Goal: Transaction & Acquisition: Register for event/course

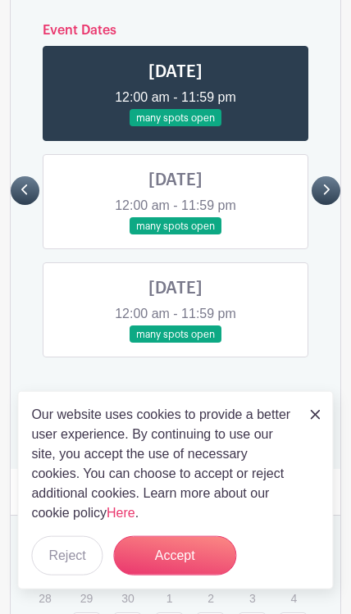
scroll to position [1155, 0]
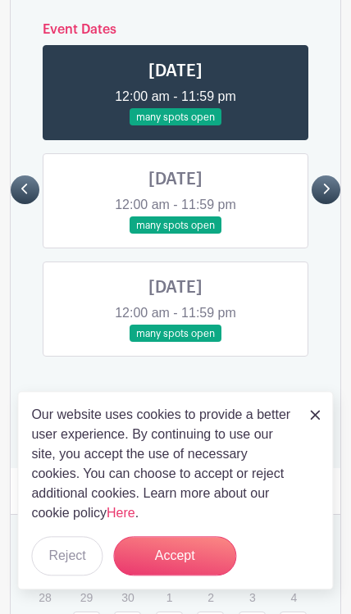
click at [175, 342] on link at bounding box center [175, 342] width 0 height 0
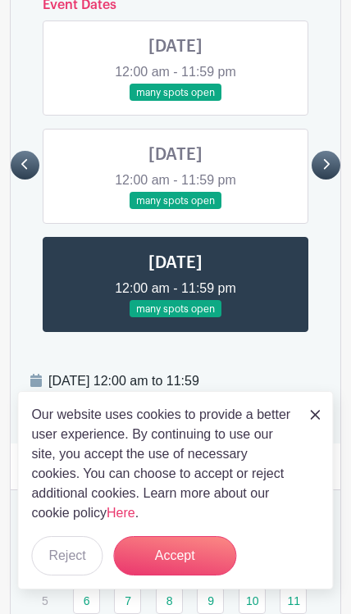
scroll to position [1181, 0]
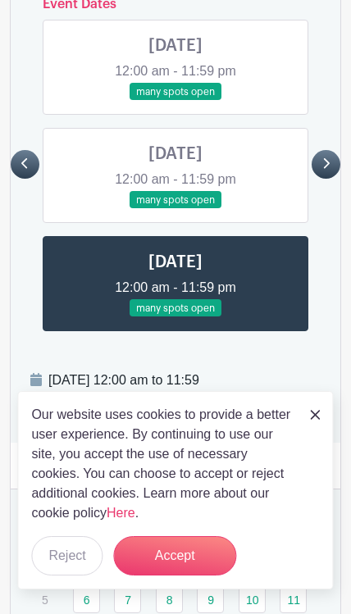
click at [182, 557] on button "Accept" at bounding box center [174, 555] width 123 height 39
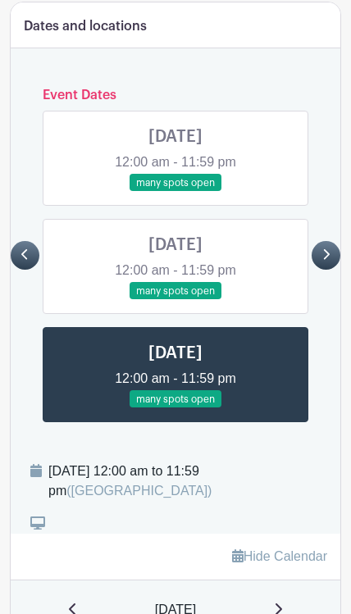
scroll to position [1089, 0]
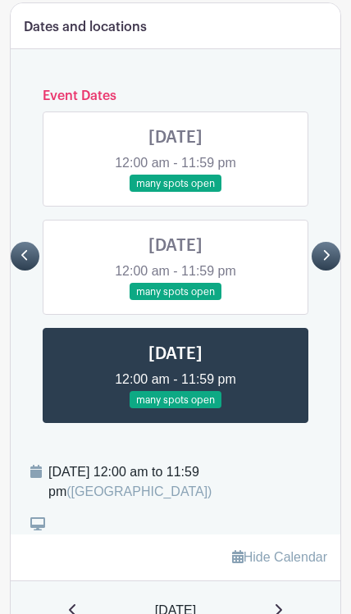
click at [335, 242] on link at bounding box center [325, 256] width 29 height 29
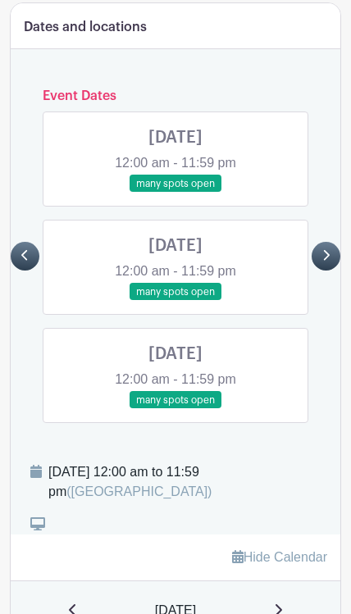
click at [175, 193] on link at bounding box center [175, 193] width 0 height 0
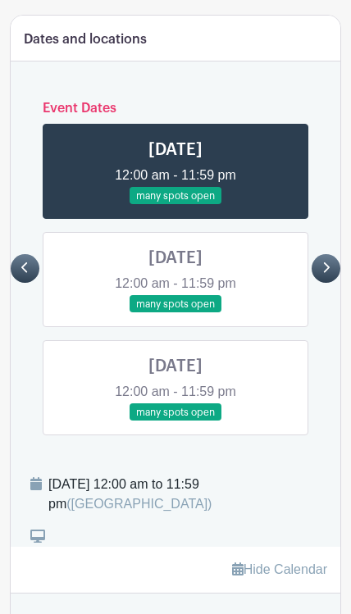
scroll to position [1091, 0]
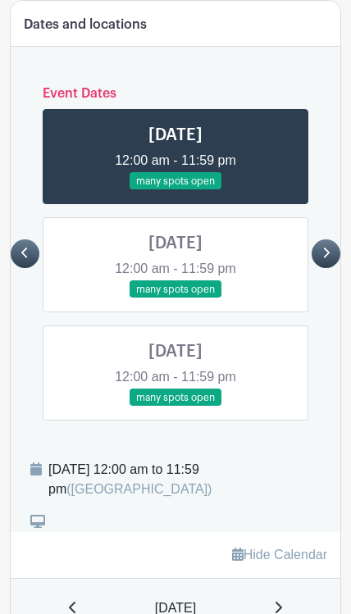
click at [175, 298] on link at bounding box center [175, 298] width 0 height 0
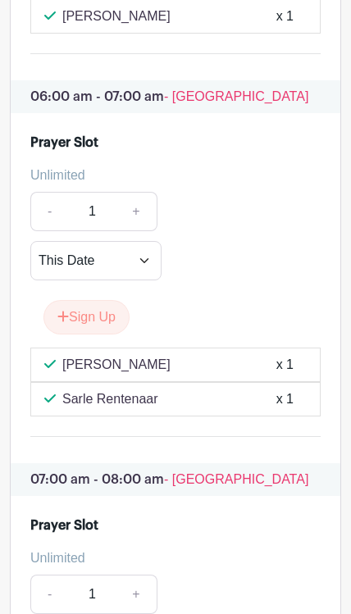
scroll to position [4049, 0]
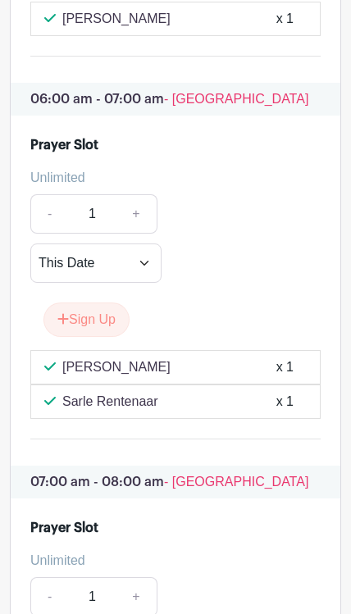
click at [88, 302] on button "Sign Up" at bounding box center [86, 319] width 86 height 34
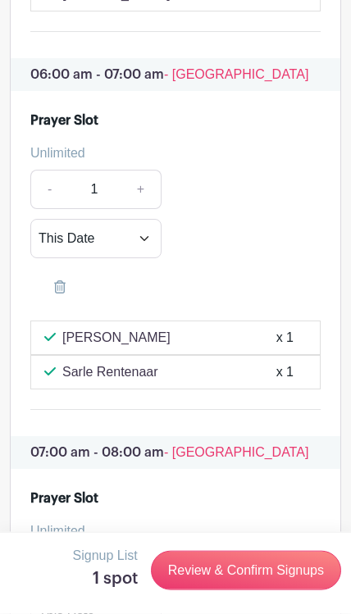
click at [259, 570] on link "Review & Confirm Signups" at bounding box center [246, 570] width 190 height 39
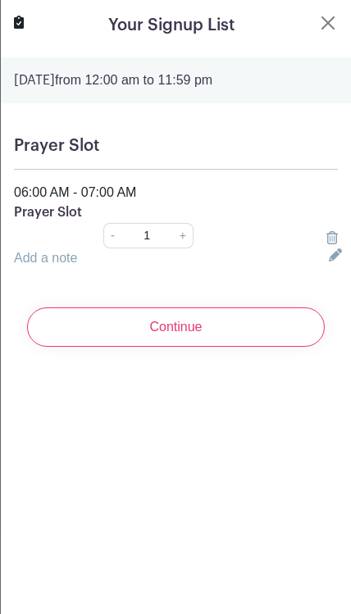
click at [204, 344] on input "Continue" at bounding box center [175, 326] width 297 height 39
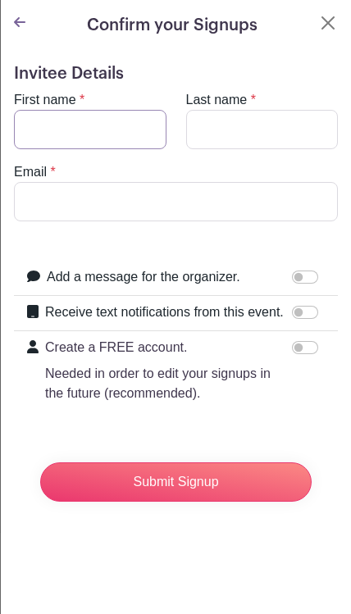
click at [64, 129] on input "First name" at bounding box center [90, 129] width 152 height 39
type input "[PERSON_NAME]"
click at [231, 136] on input "Last name" at bounding box center [262, 129] width 152 height 39
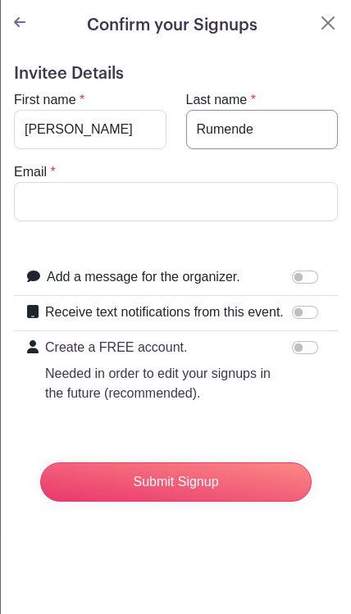
type input "Rumende"
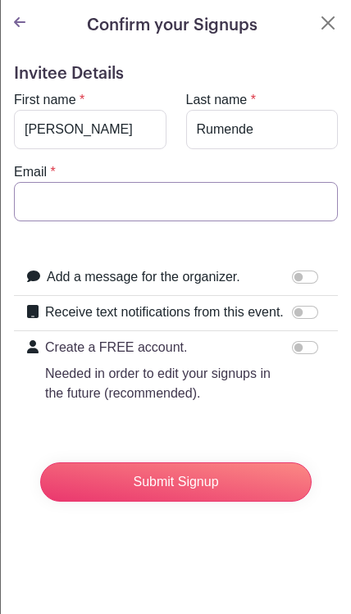
click at [42, 200] on input "Email" at bounding box center [176, 201] width 324 height 39
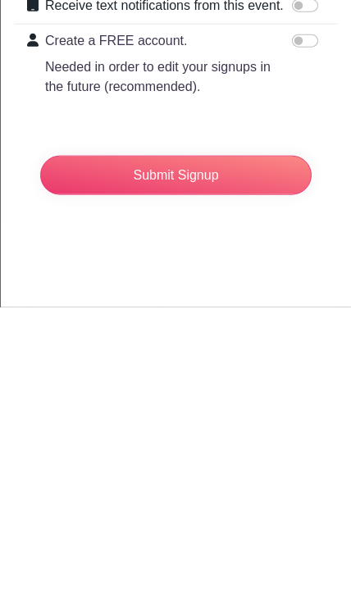
scroll to position [3686, 0]
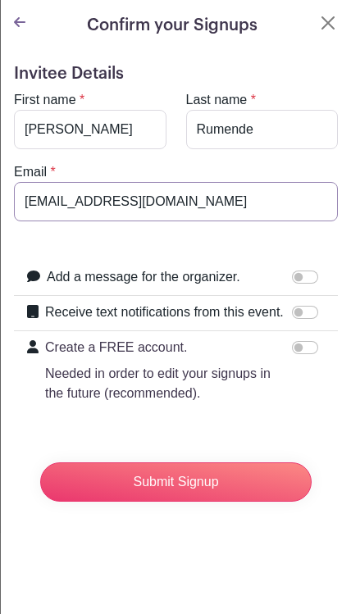
type input "[EMAIL_ADDRESS][DOMAIN_NAME]"
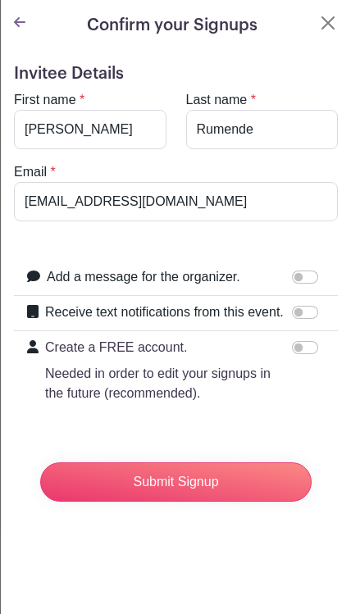
click at [16, 27] on icon at bounding box center [19, 22] width 11 height 13
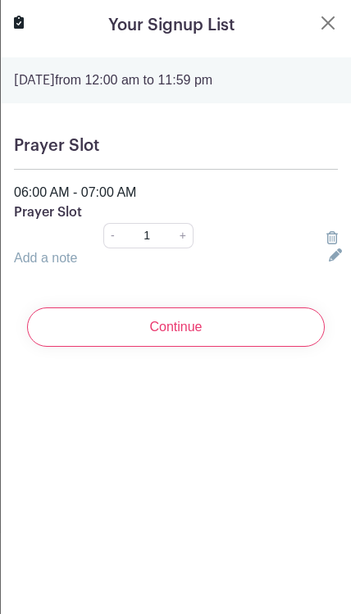
click at [329, 21] on button "Close" at bounding box center [328, 23] width 20 height 20
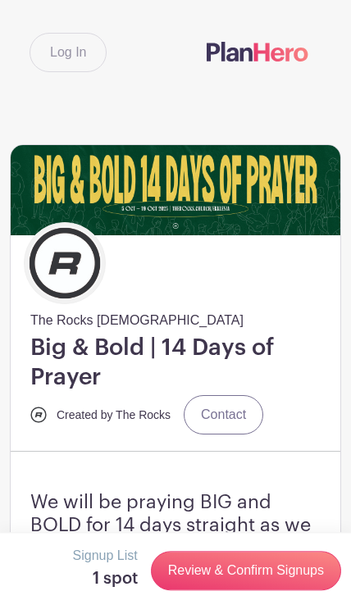
scroll to position [0, 0]
click at [70, 50] on link "Log In" at bounding box center [67, 52] width 77 height 39
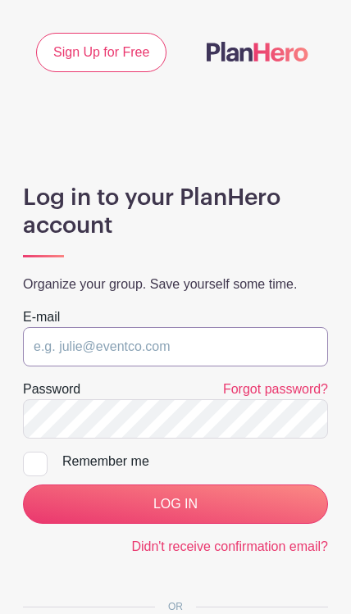
click at [57, 346] on input "email" at bounding box center [175, 346] width 305 height 39
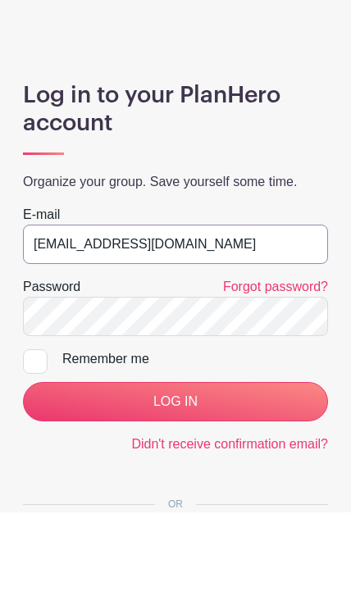
type input "[EMAIL_ADDRESS][DOMAIN_NAME]"
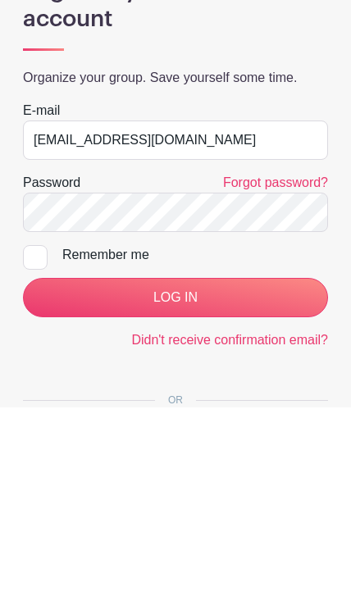
click at [73, 484] on input "LOG IN" at bounding box center [175, 503] width 305 height 39
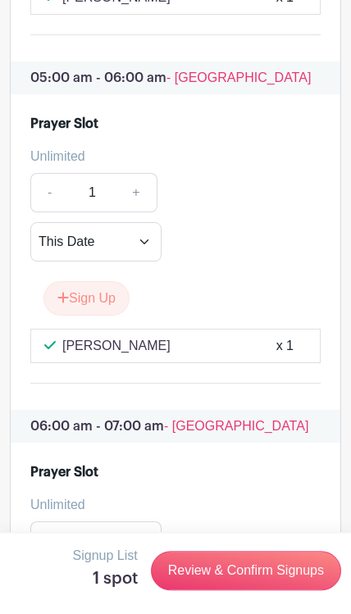
scroll to position [3717, 0]
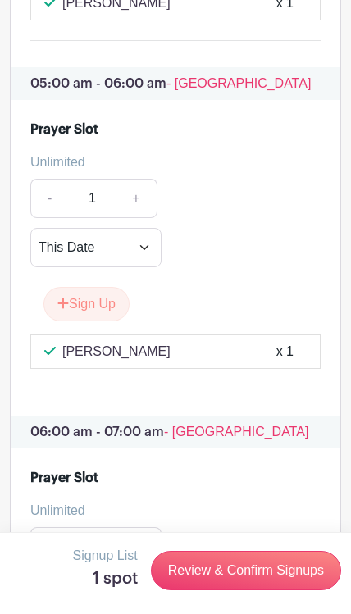
click at [265, 570] on link "Review & Confirm Signups" at bounding box center [246, 570] width 190 height 39
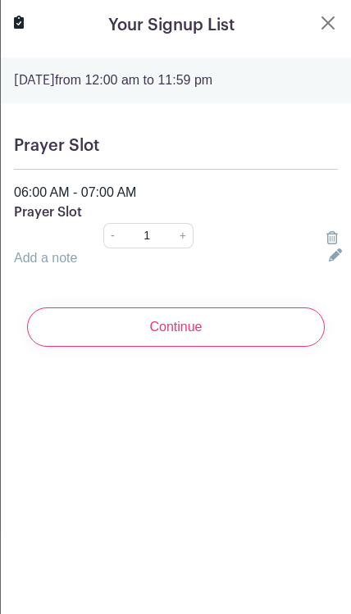
click at [196, 339] on input "Continue" at bounding box center [175, 326] width 297 height 39
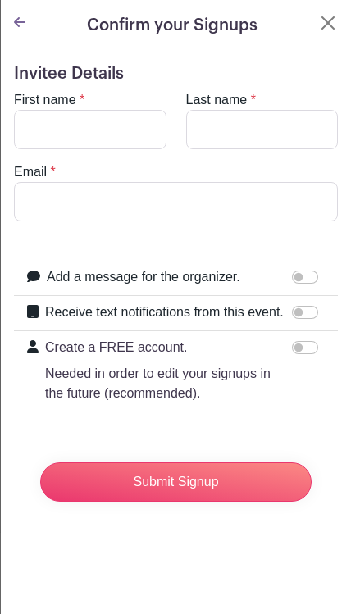
click at [306, 350] on input "Create a FREE account. Needed in order to edit your signups in the future (reco…" at bounding box center [305, 347] width 26 height 13
checkbox input "true"
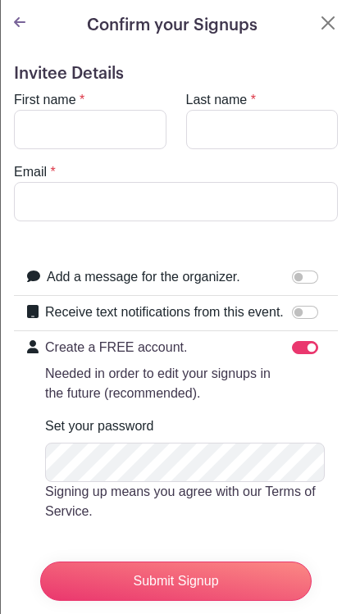
scroll to position [0, 0]
click at [324, 20] on button "Close" at bounding box center [328, 23] width 20 height 20
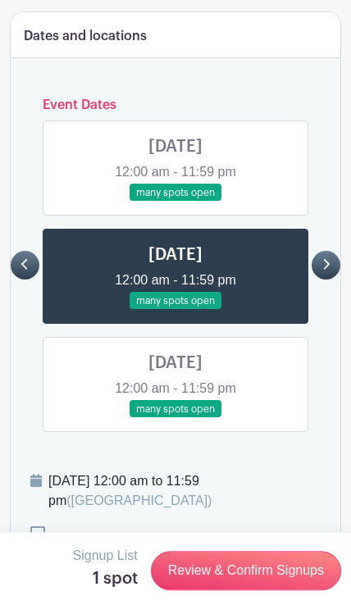
scroll to position [1080, 0]
click at [175, 418] on link at bounding box center [175, 418] width 0 height 0
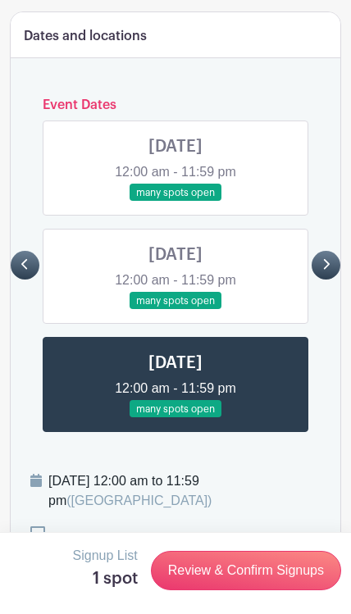
click at [175, 418] on link at bounding box center [175, 418] width 0 height 0
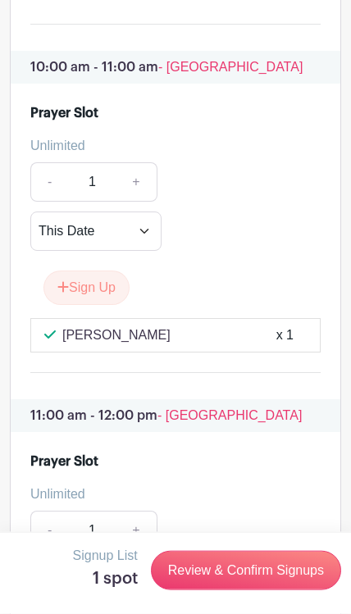
click at [266, 578] on link "Review & Confirm Signups" at bounding box center [246, 570] width 190 height 39
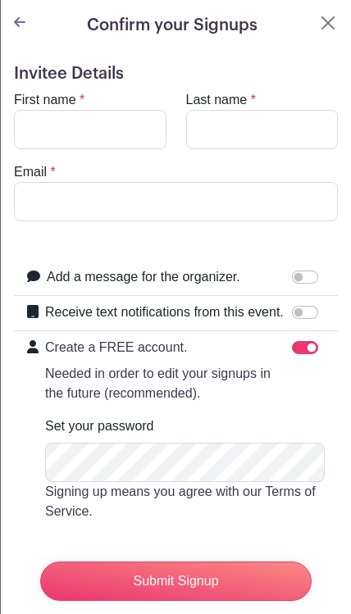
click at [318, 27] on button "Close" at bounding box center [328, 23] width 20 height 20
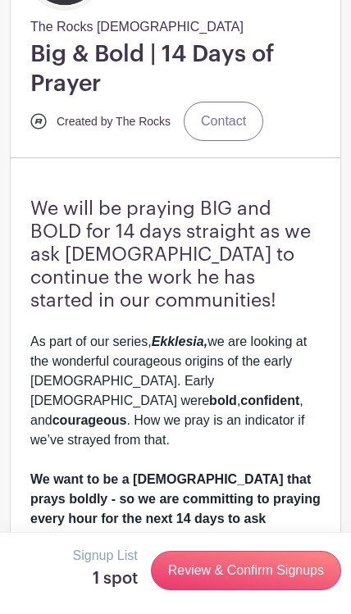
scroll to position [0, 0]
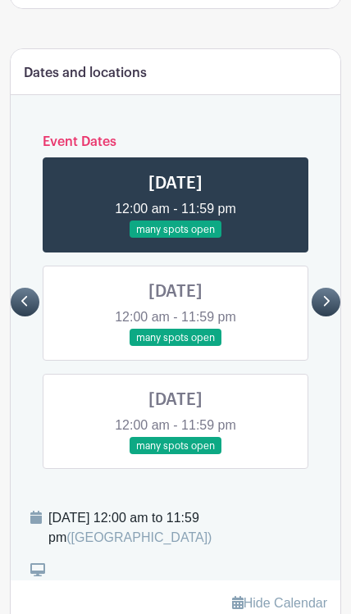
scroll to position [1041, 0]
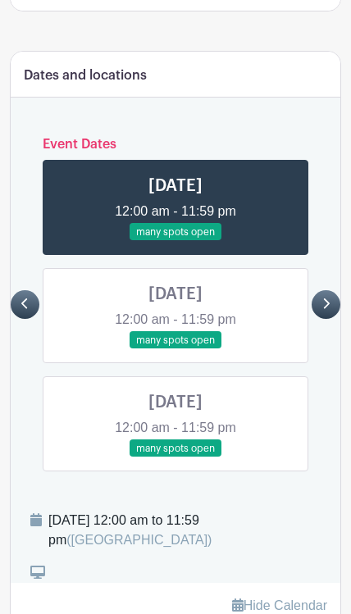
click at [175, 349] on link at bounding box center [175, 349] width 0 height 0
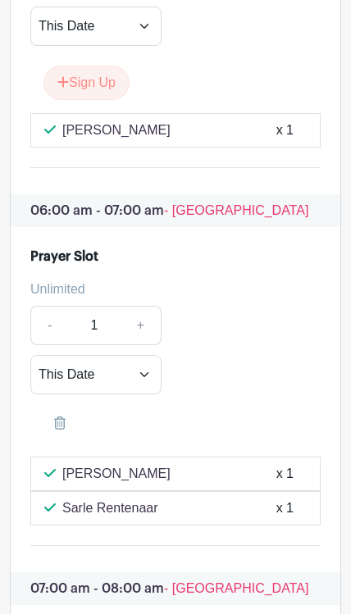
scroll to position [3928, 0]
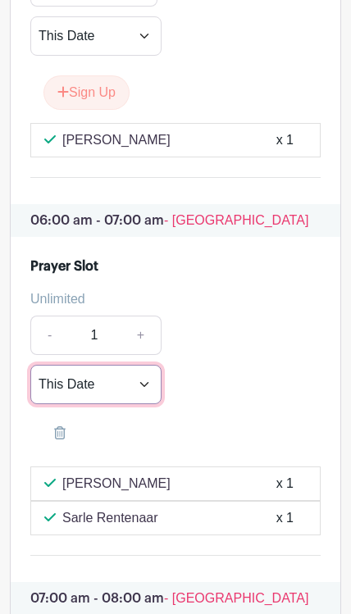
click at [140, 365] on select "This Date Select Dates" at bounding box center [95, 384] width 131 height 39
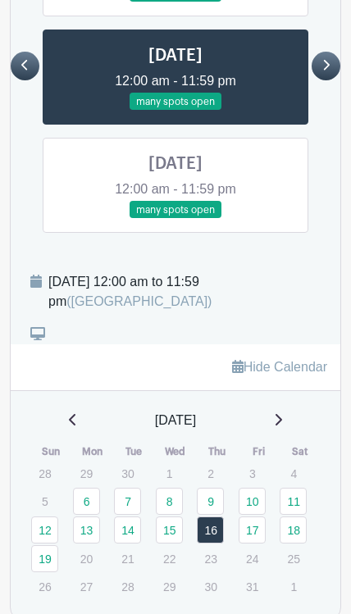
scroll to position [1279, 0]
click at [175, 219] on link at bounding box center [175, 219] width 0 height 0
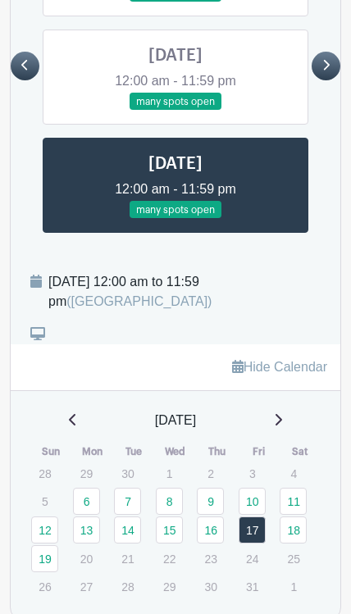
click at [175, 219] on link at bounding box center [175, 219] width 0 height 0
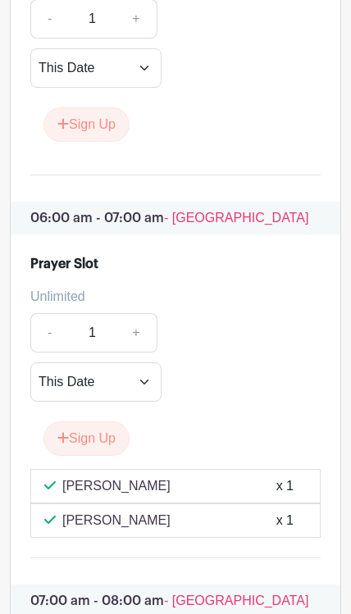
scroll to position [3835, 0]
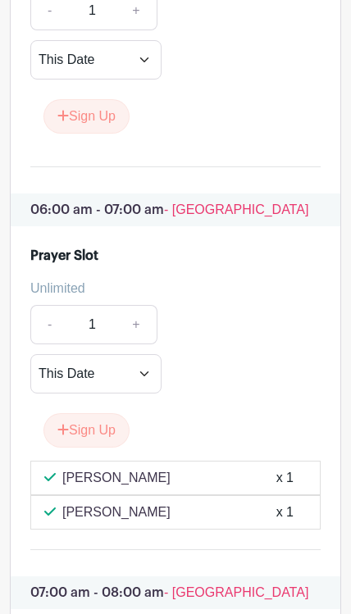
click at [65, 423] on icon "submit" at bounding box center [62, 429] width 11 height 13
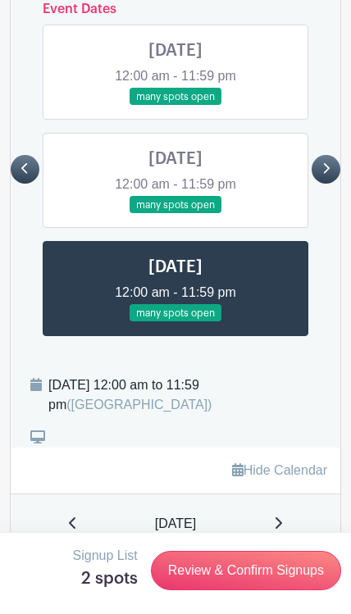
scroll to position [1175, 0]
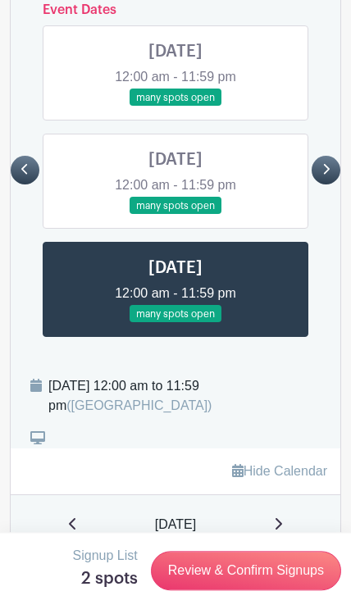
click at [323, 163] on icon at bounding box center [325, 169] width 7 height 12
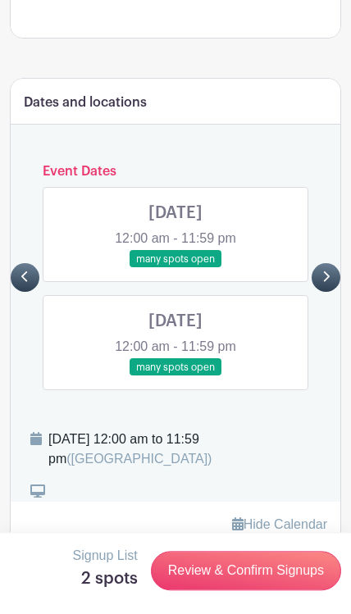
scroll to position [1014, 0]
click at [175, 268] on link at bounding box center [175, 268] width 0 height 0
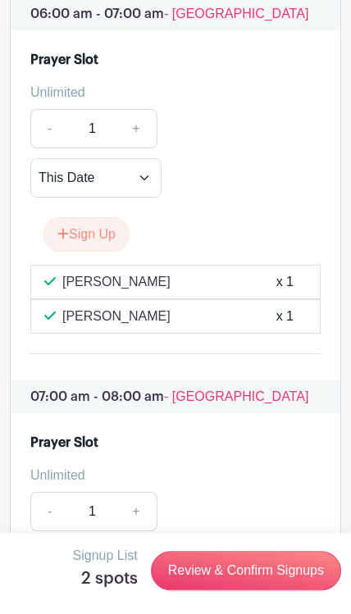
scroll to position [3832, 0]
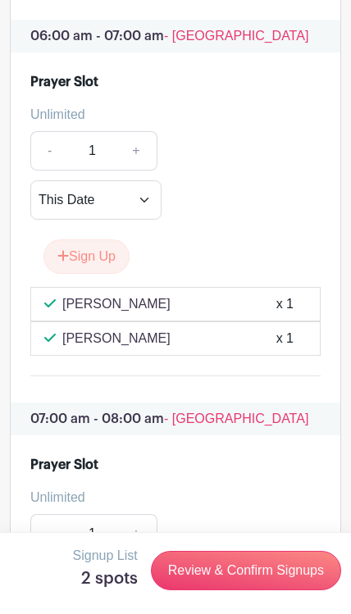
click at [79, 239] on button "Sign Up" at bounding box center [86, 256] width 86 height 34
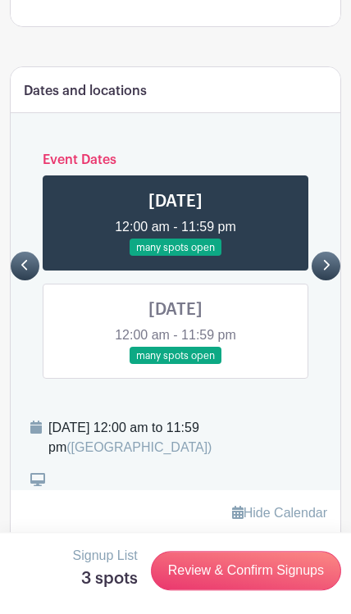
scroll to position [1029, 0]
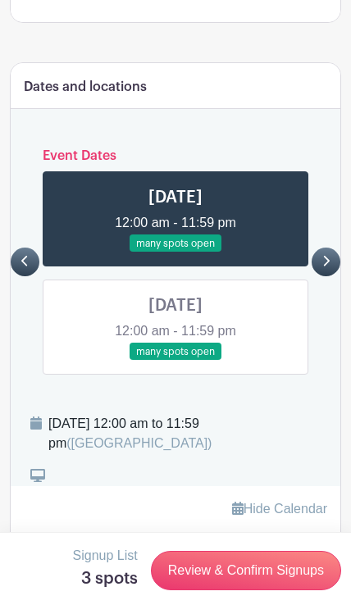
click at [175, 361] on link at bounding box center [175, 361] width 0 height 0
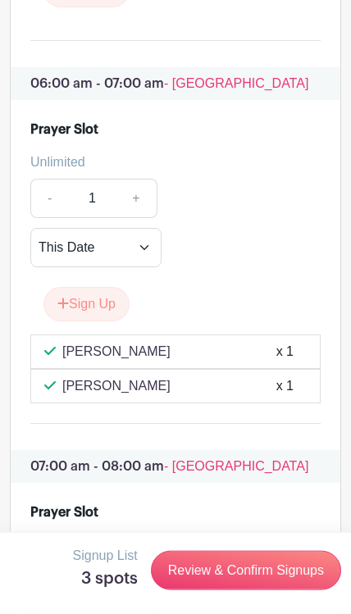
scroll to position [3765, 0]
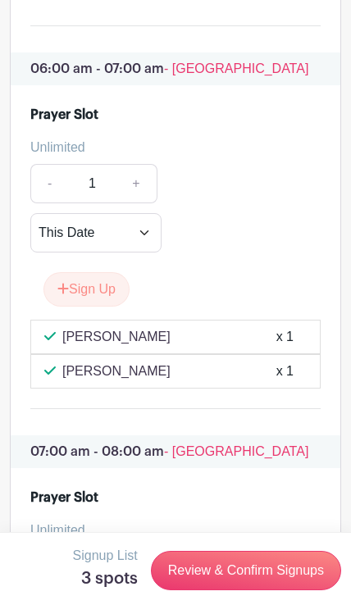
click at [86, 272] on button "Sign Up" at bounding box center [86, 289] width 86 height 34
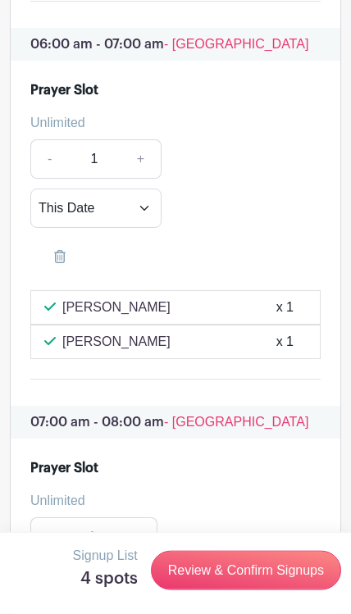
click at [248, 565] on link "Review & Confirm Signups" at bounding box center [246, 570] width 190 height 39
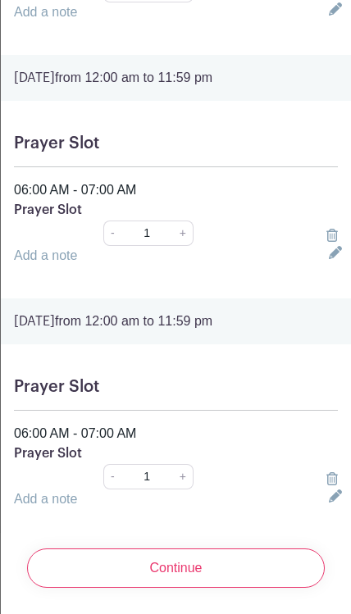
scroll to position [532, 0]
click at [197, 569] on input "Continue" at bounding box center [175, 567] width 297 height 39
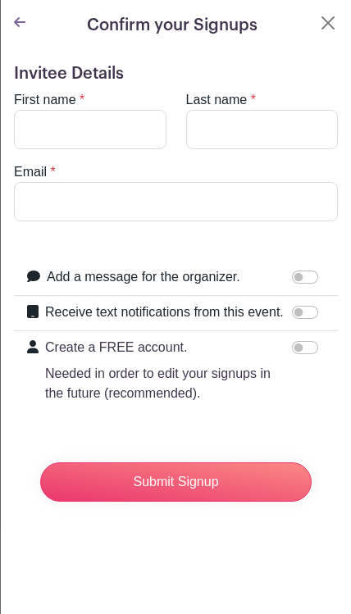
scroll to position [0, 0]
click at [46, 134] on input "First name" at bounding box center [90, 129] width 152 height 39
type input "[PERSON_NAME]"
click at [240, 130] on input "Last name" at bounding box center [262, 129] width 152 height 39
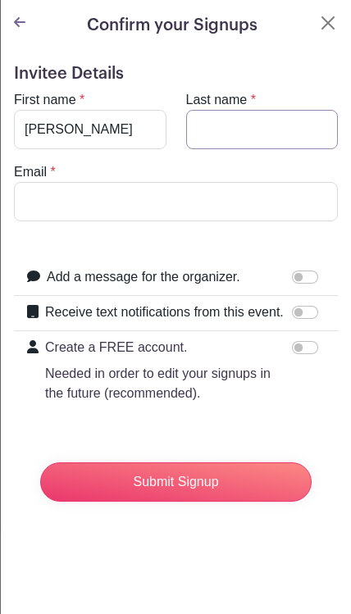
scroll to position [3687, 0]
type input "Rumende"
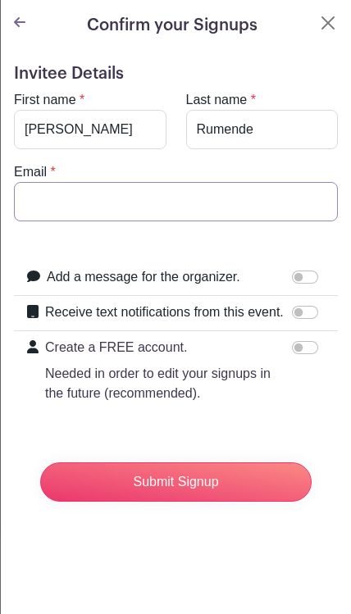
click at [30, 201] on input "Email" at bounding box center [176, 201] width 324 height 39
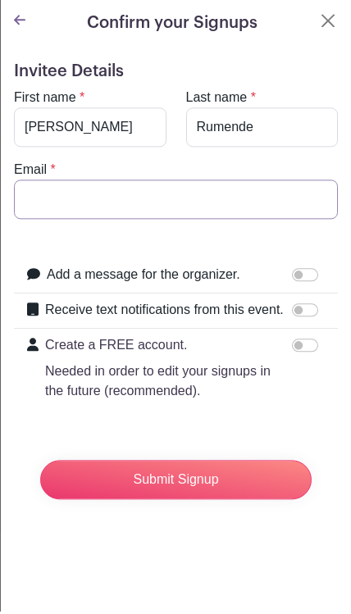
type input "[EMAIL_ADDRESS][DOMAIN_NAME]"
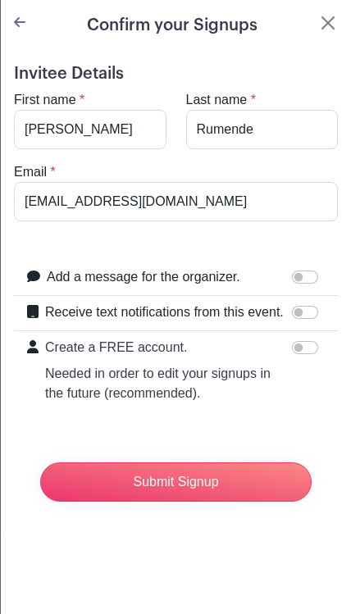
click at [194, 483] on input "Submit Signup" at bounding box center [175, 481] width 271 height 39
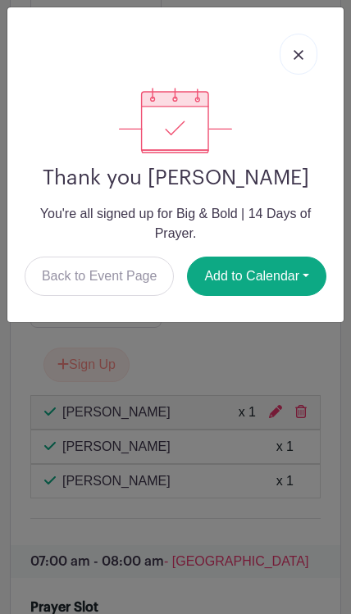
click at [302, 57] on img at bounding box center [298, 55] width 10 height 10
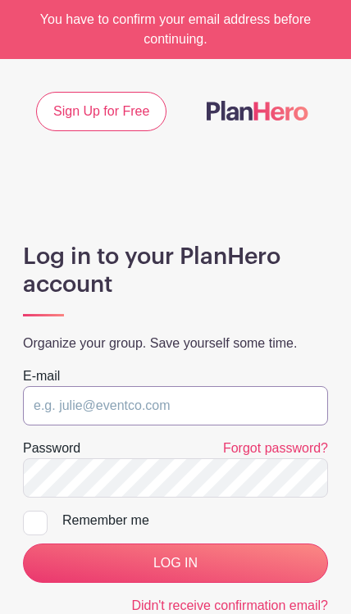
click at [265, 406] on input "email" at bounding box center [175, 405] width 305 height 39
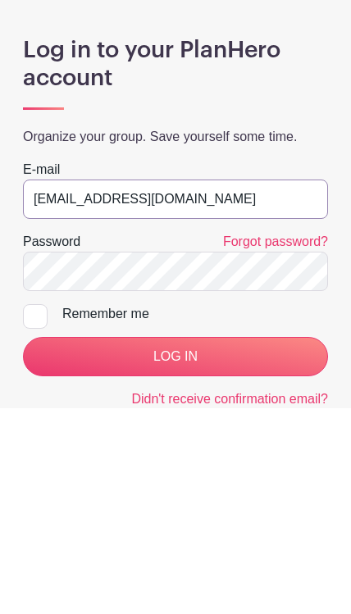
type input "[EMAIL_ADDRESS][DOMAIN_NAME]"
